Goal: Navigation & Orientation: Find specific page/section

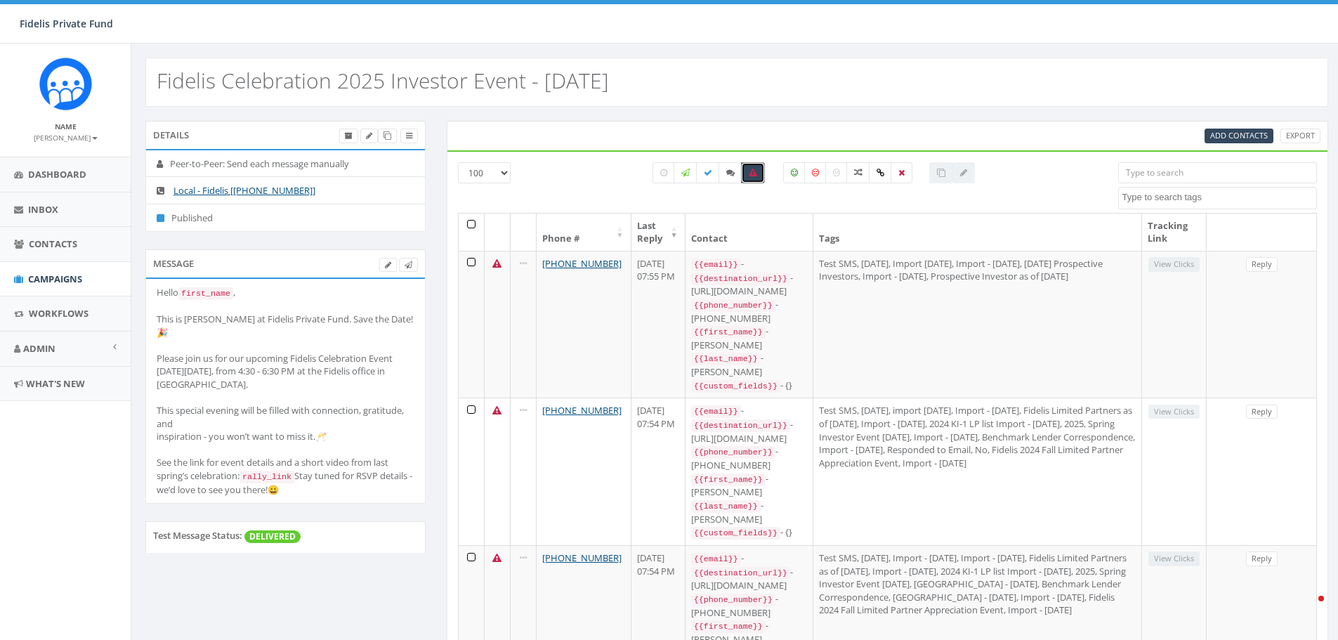
select select "100"
select select
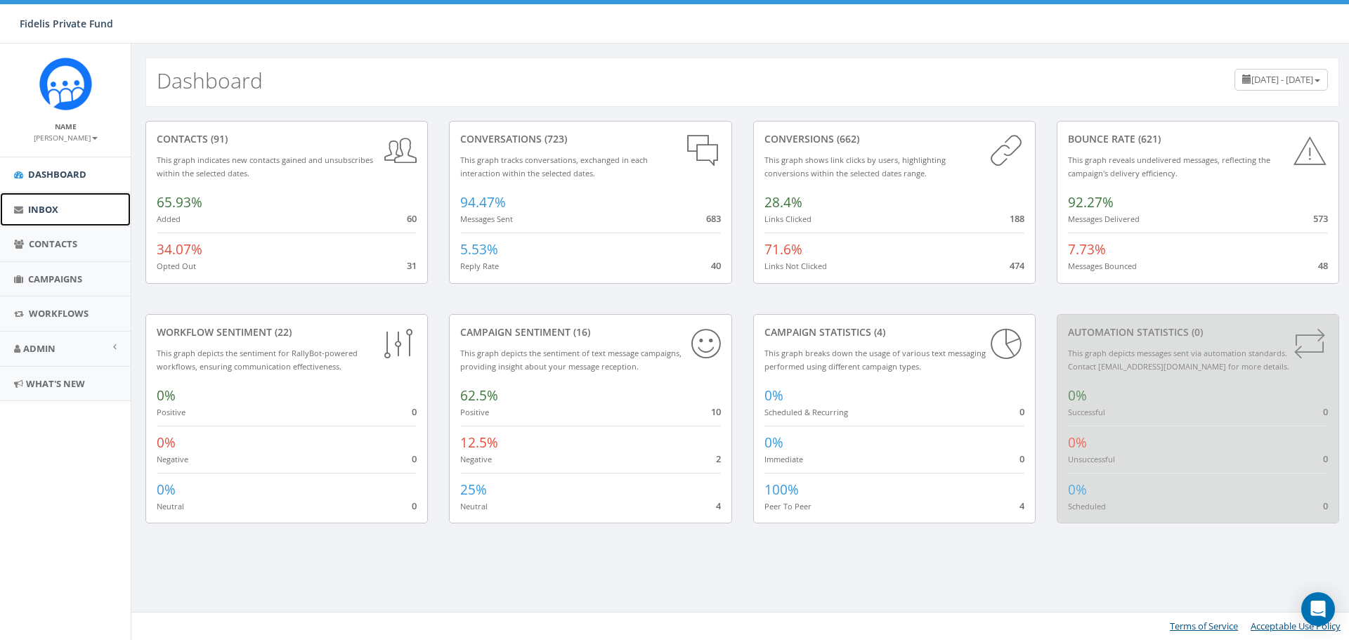
click at [50, 211] on span "Inbox" at bounding box center [43, 209] width 30 height 13
